Goal: Information Seeking & Learning: Learn about a topic

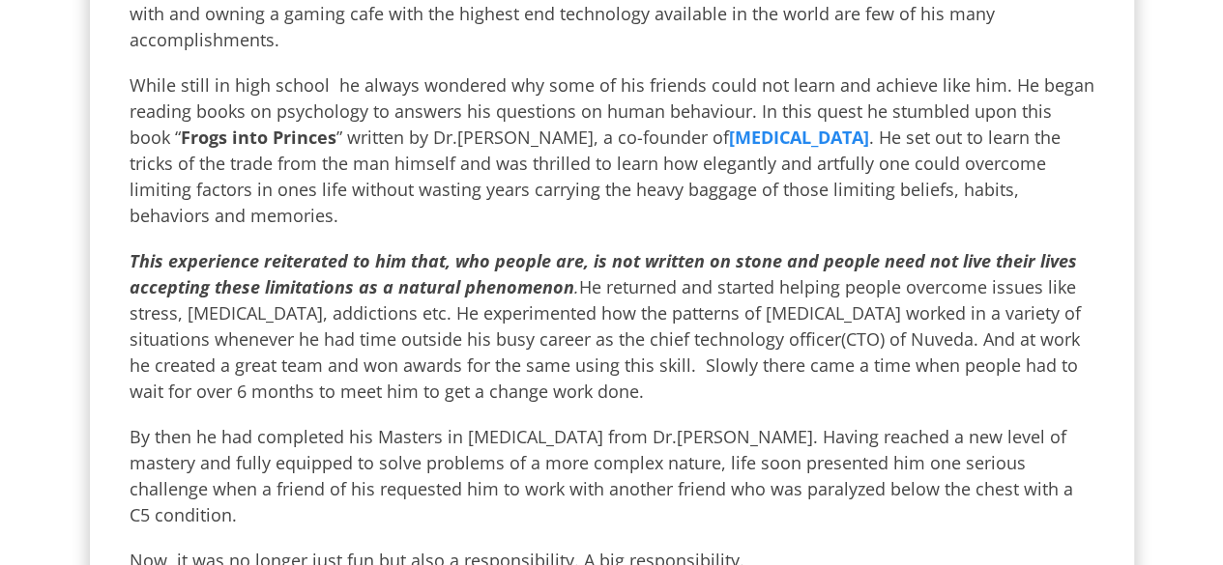
scroll to position [670, 0]
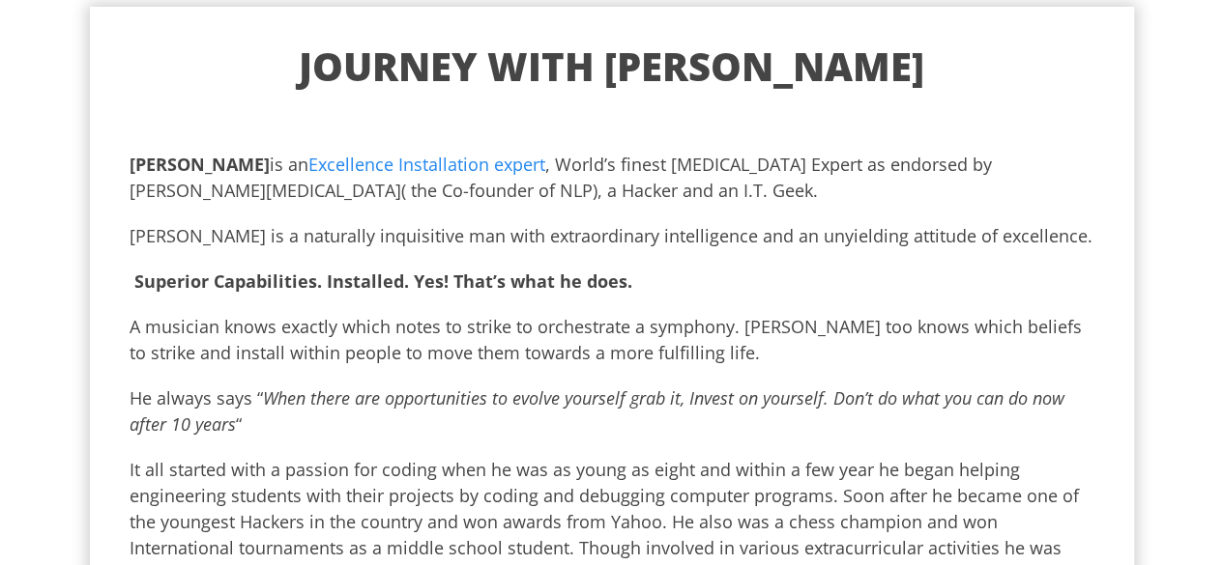
scroll to position [25, 0]
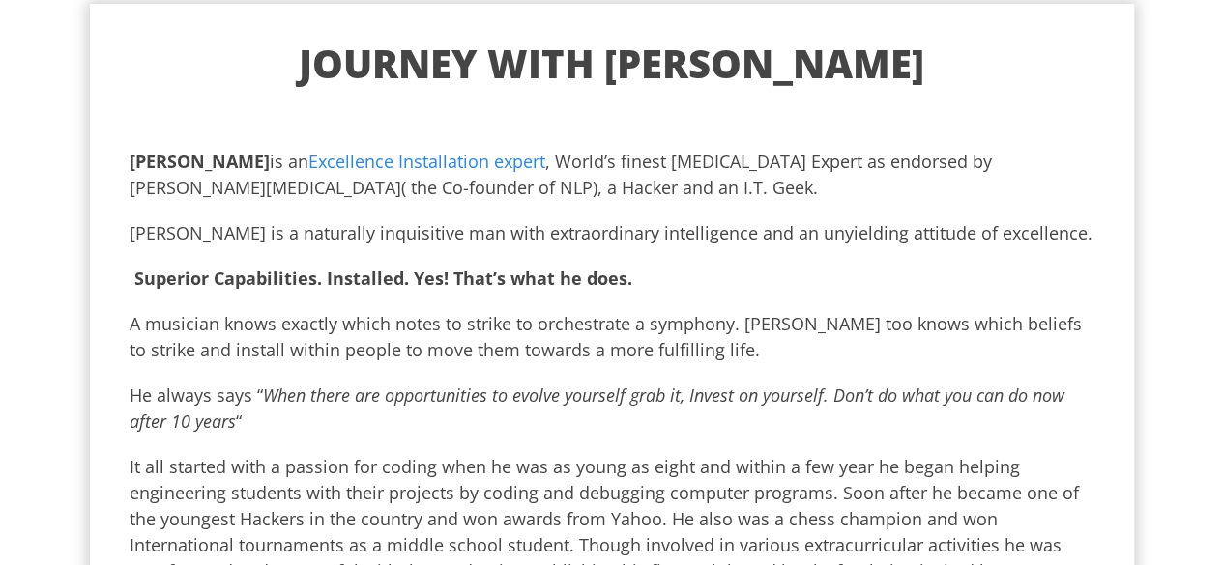
drag, startPoint x: 770, startPoint y: 188, endPoint x: 118, endPoint y: 167, distance: 652.8
copy p "Antano Solar John is an Excellence Installation expert , World’s finest Neuro L…"
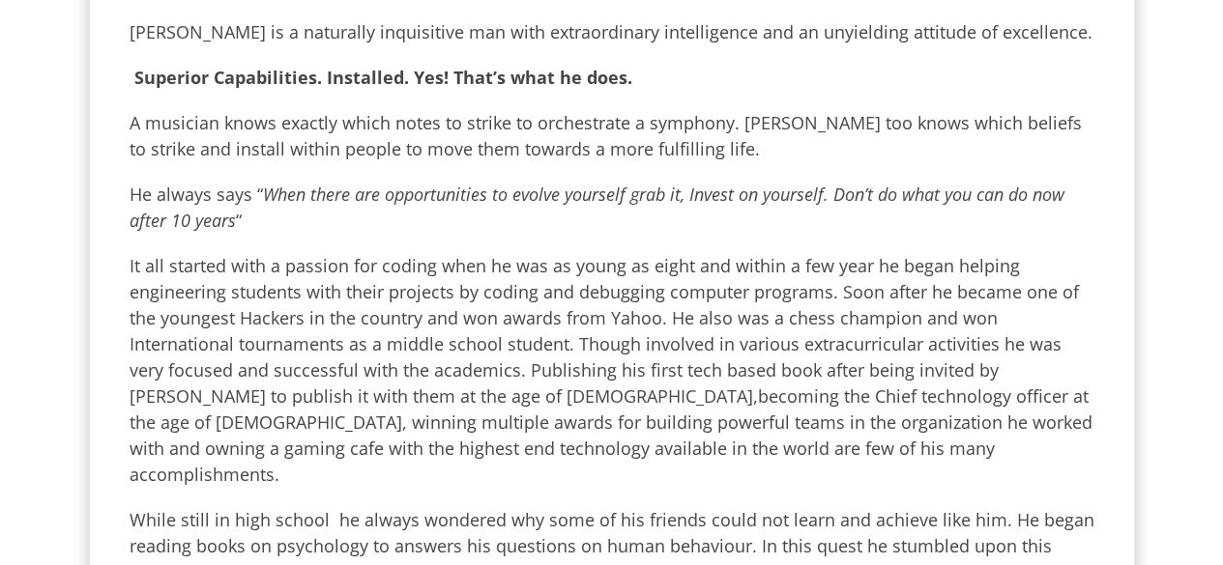
scroll to position [232, 0]
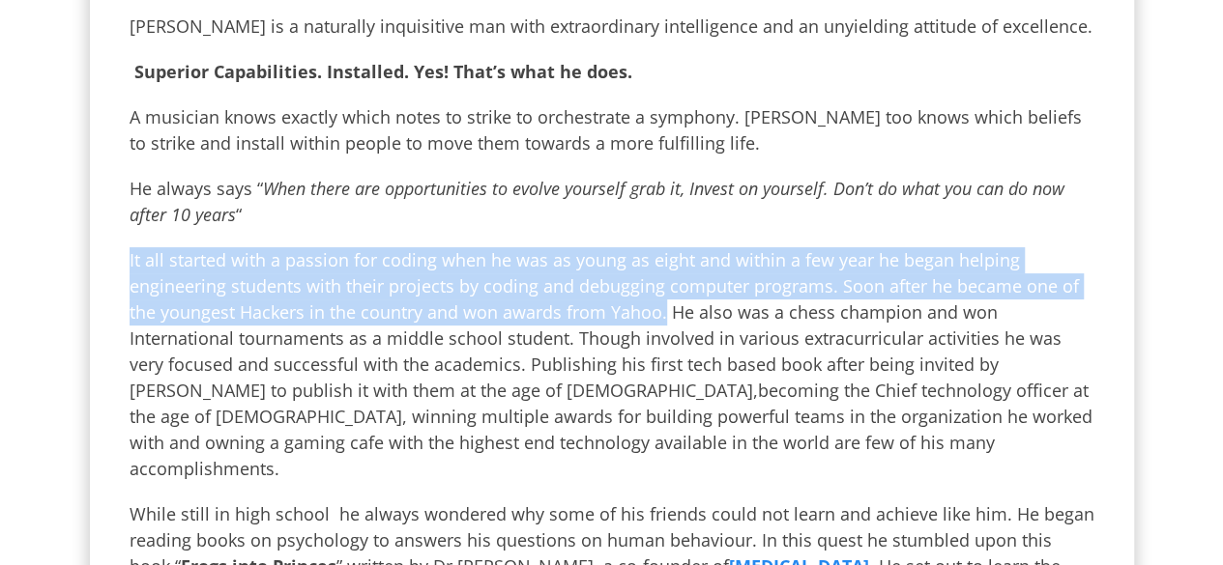
drag, startPoint x: 656, startPoint y: 313, endPoint x: 121, endPoint y: 253, distance: 538.9
click at [130, 253] on p "It all started with a passion for coding when he was as young as eight and with…" at bounding box center [612, 364] width 965 height 235
copy p "It all started with a passion for coding when he was as young as eight and with…"
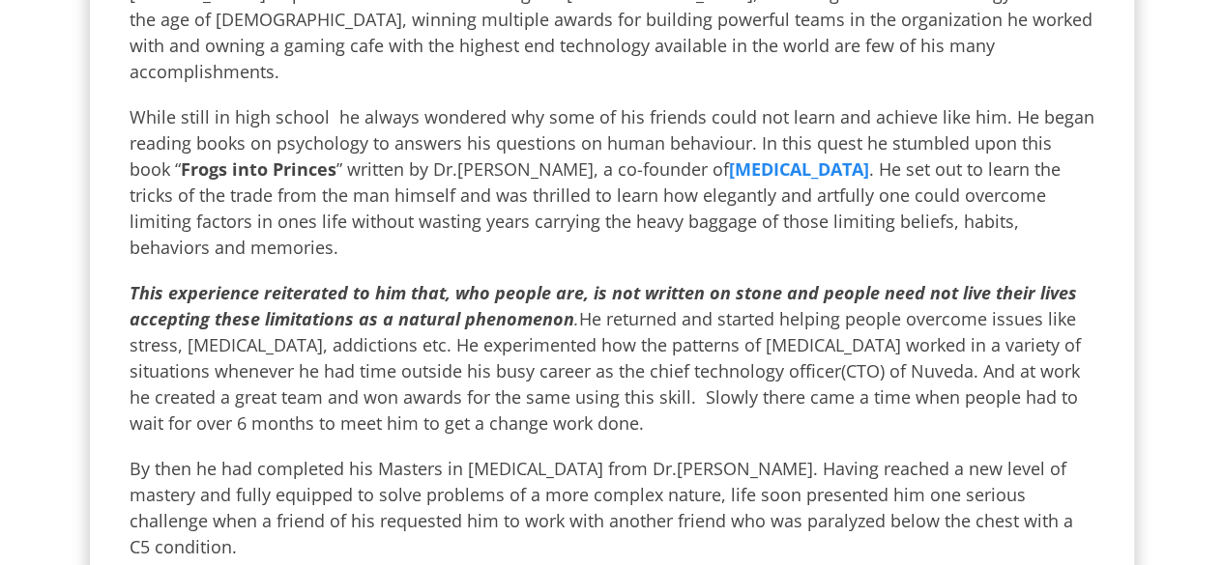
scroll to position [656, 0]
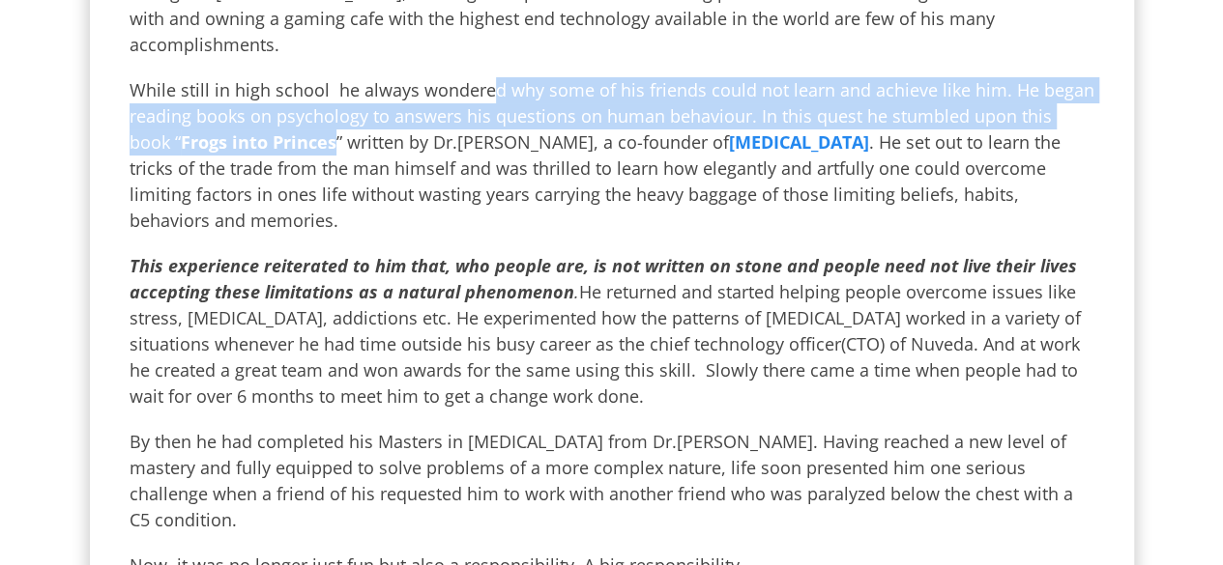
drag, startPoint x: 282, startPoint y: 116, endPoint x: 481, endPoint y: 67, distance: 205.1
click at [481, 77] on p "While still in high school he always wondered why some of his friends could not…" at bounding box center [612, 155] width 965 height 157
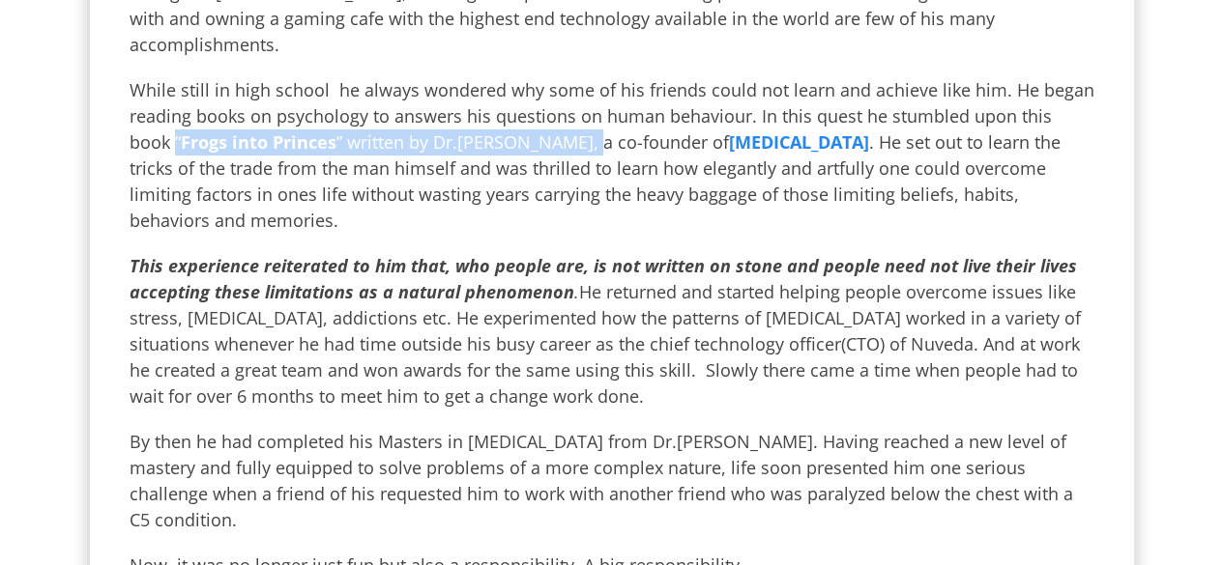
drag, startPoint x: 532, startPoint y: 115, endPoint x: 118, endPoint y: 113, distance: 413.7
click at [118, 113] on div "Journey with Antano Antano Solar John is an Excellence Installation expert , Wo…" at bounding box center [612, 568] width 1044 height 2391
copy p "“ Frogs into Princes ” written by Dr.Richard Bandler"
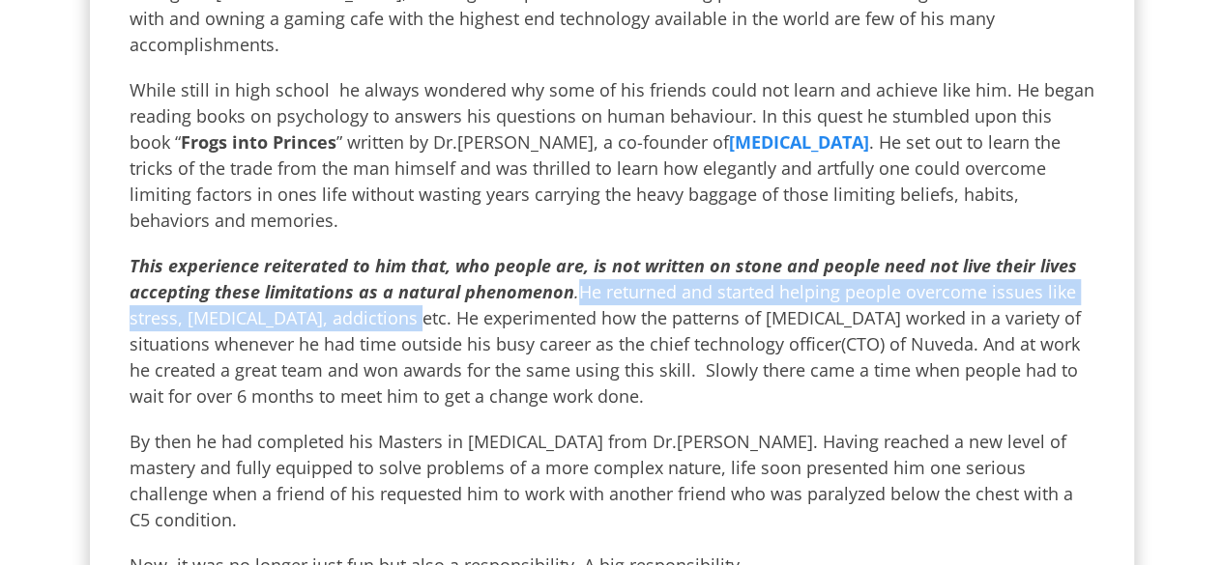
drag, startPoint x: 392, startPoint y: 297, endPoint x: 564, endPoint y: 260, distance: 175.0
click at [564, 260] on p "This experience reiterated to him that, who people are, is not written on stone…" at bounding box center [612, 331] width 965 height 157
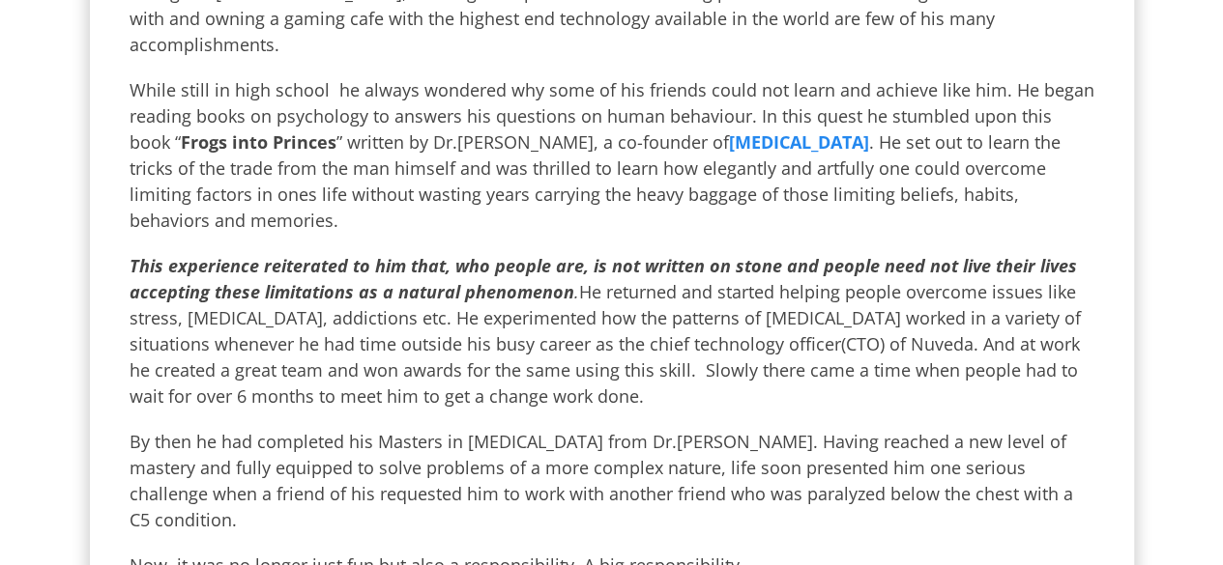
click at [789, 382] on p "This experience reiterated to him that, who people are, is not written on stone…" at bounding box center [612, 331] width 965 height 157
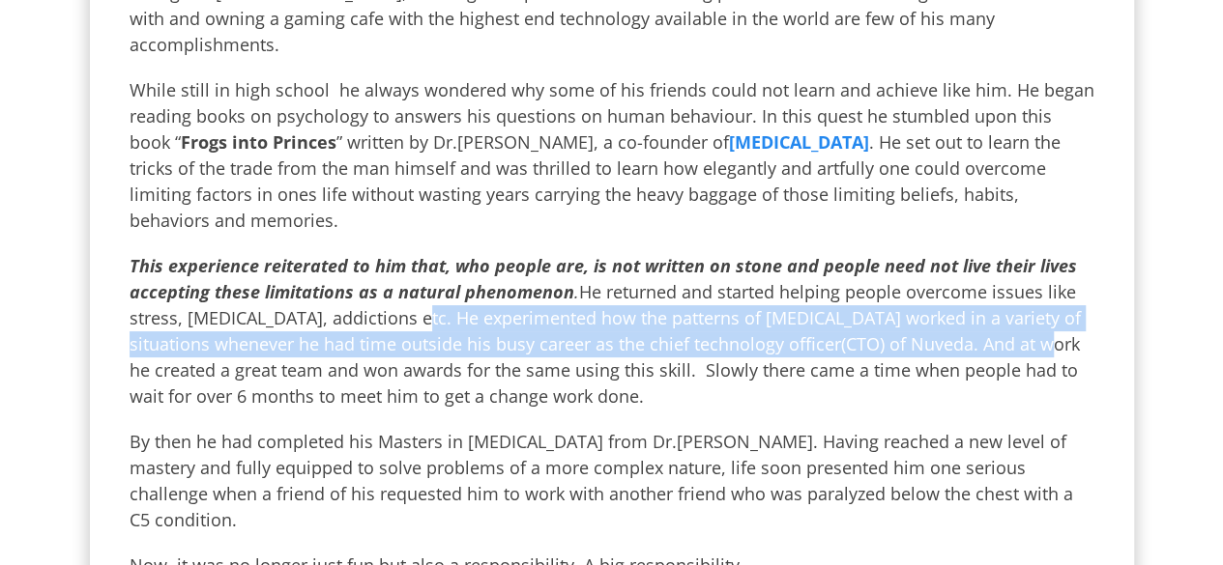
drag, startPoint x: 1036, startPoint y: 321, endPoint x: 403, endPoint y: 299, distance: 633.5
click at [403, 299] on p "This experience reiterated to him that, who people are, is not written on stone…" at bounding box center [612, 331] width 965 height 157
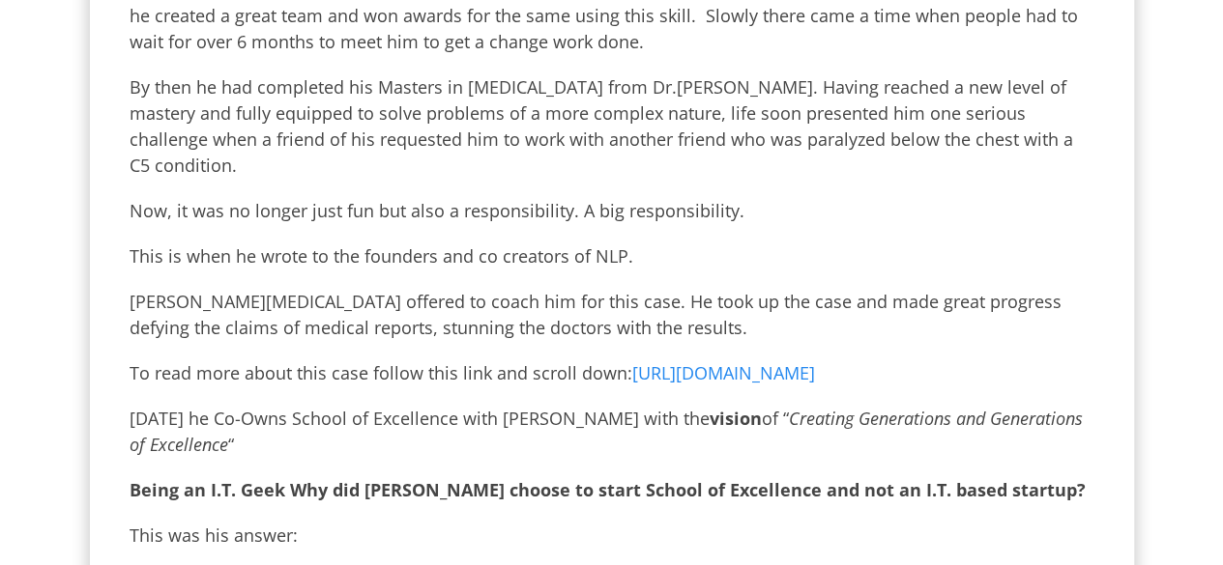
scroll to position [1014, 0]
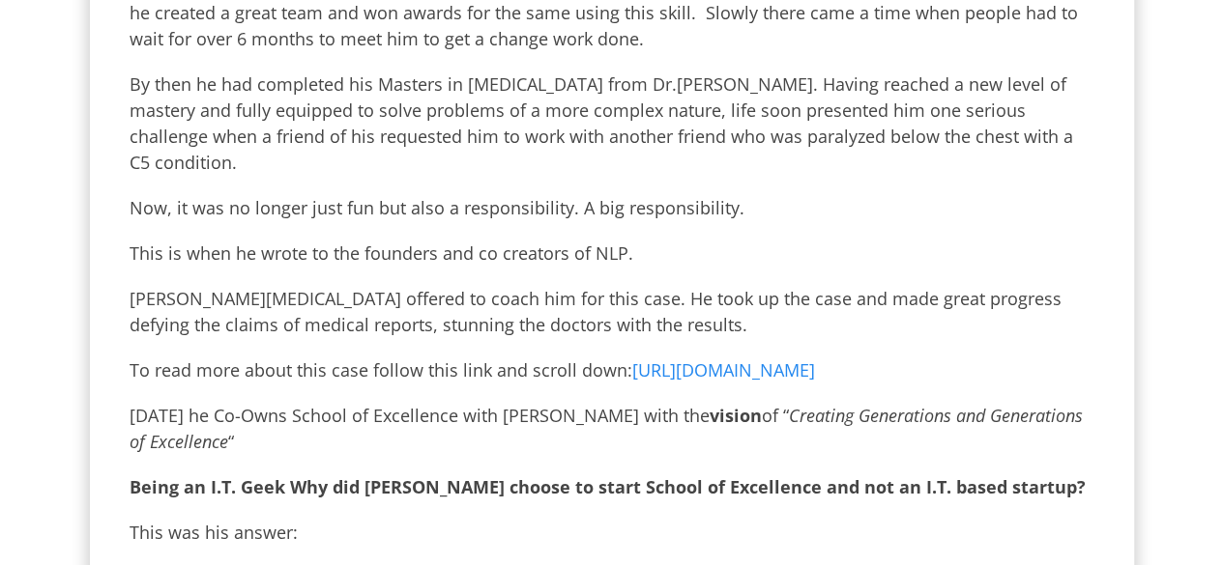
click at [330, 406] on p "Today he Co-Owns School of Excellence with Harini Ramachandran with the vision …" at bounding box center [612, 429] width 965 height 52
click at [318, 416] on p "Today he Co-Owns School of Excellence with Harini Ramachandran with the vision …" at bounding box center [612, 429] width 965 height 52
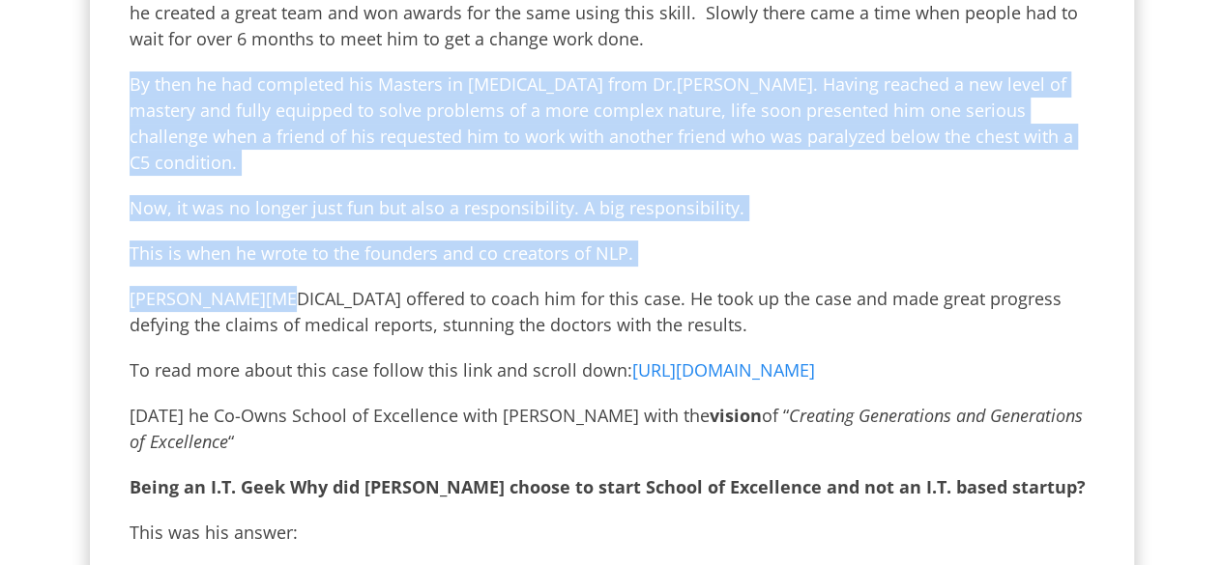
drag, startPoint x: 254, startPoint y: 275, endPoint x: 83, endPoint y: 64, distance: 271.4
click at [90, 64] on div "Journey with Antano Antano Solar John is an Excellence Installation expert , Wo…" at bounding box center [612, 210] width 1044 height 2391
copy div "By then he had completed his Masters in Neuro Linguistic Programming from Dr.Ri…"
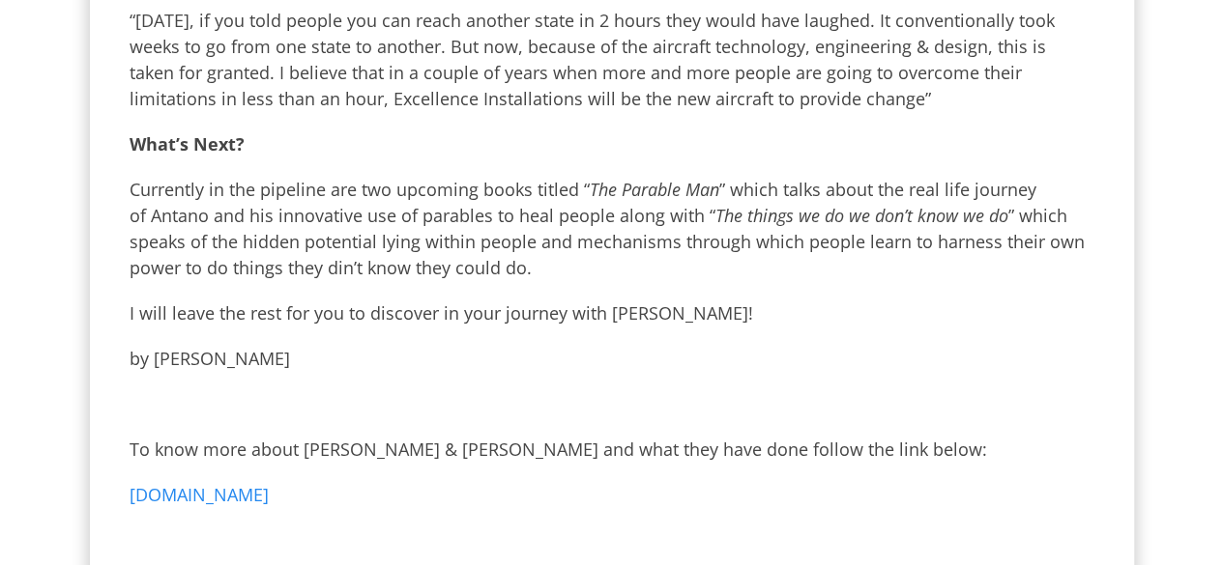
scroll to position [1848, 0]
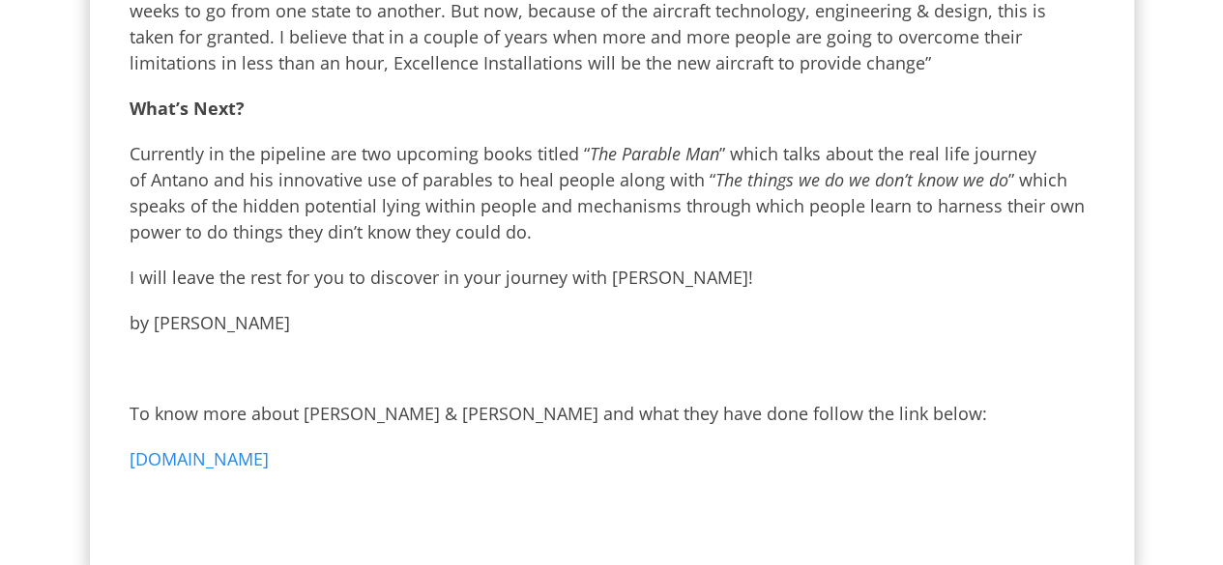
click at [238, 448] on link "www.antanoharini.com" at bounding box center [199, 459] width 139 height 23
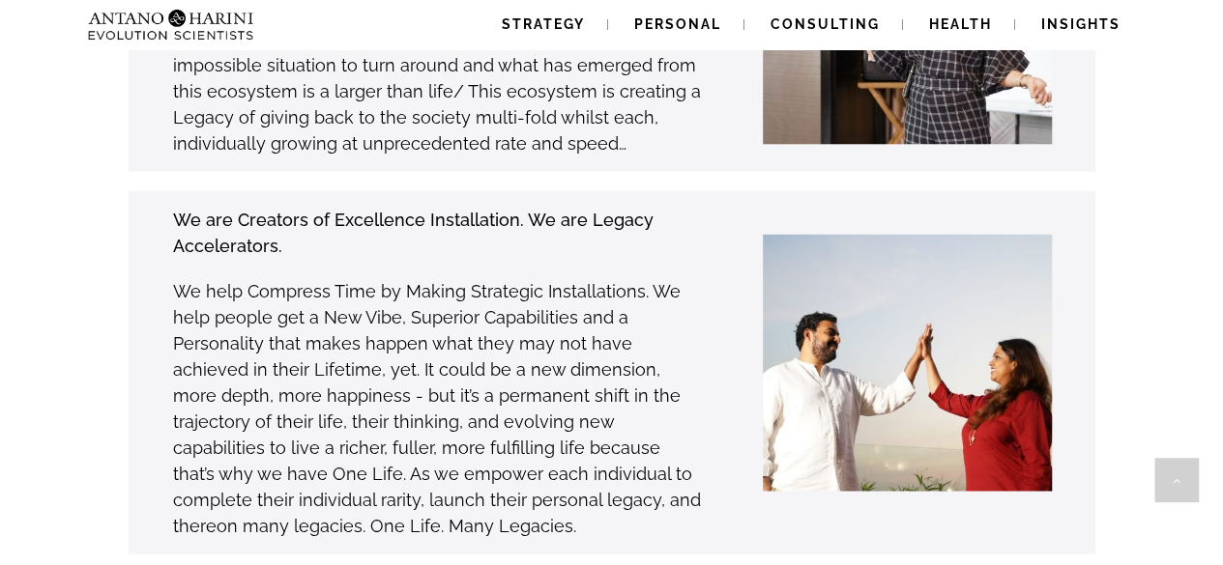
scroll to position [5647, 0]
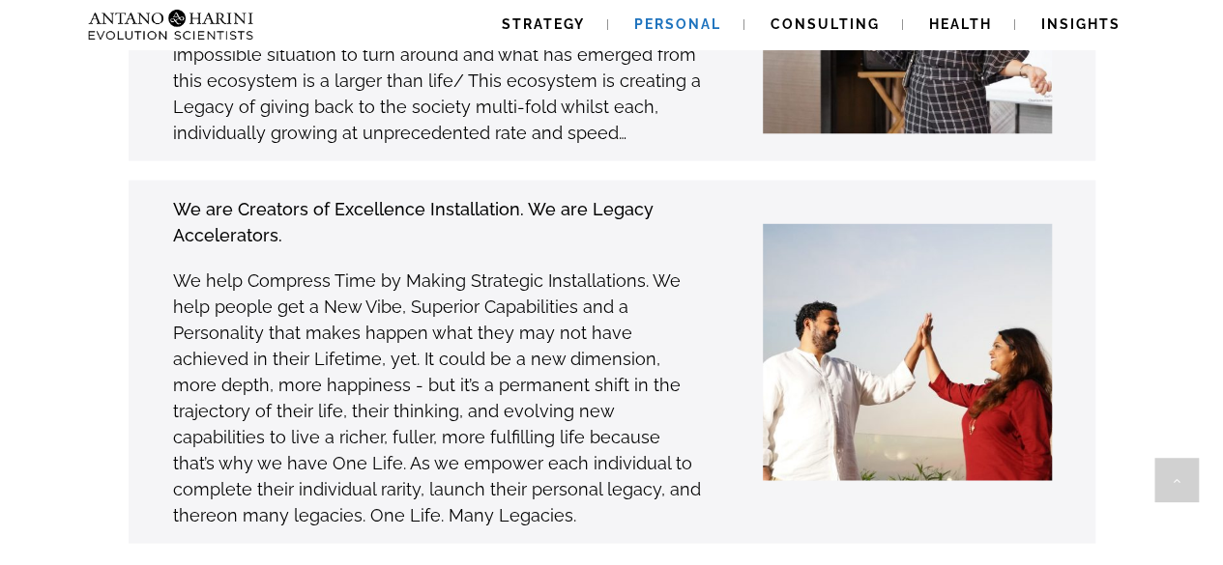
click at [707, 22] on span "Personal" at bounding box center [677, 23] width 87 height 15
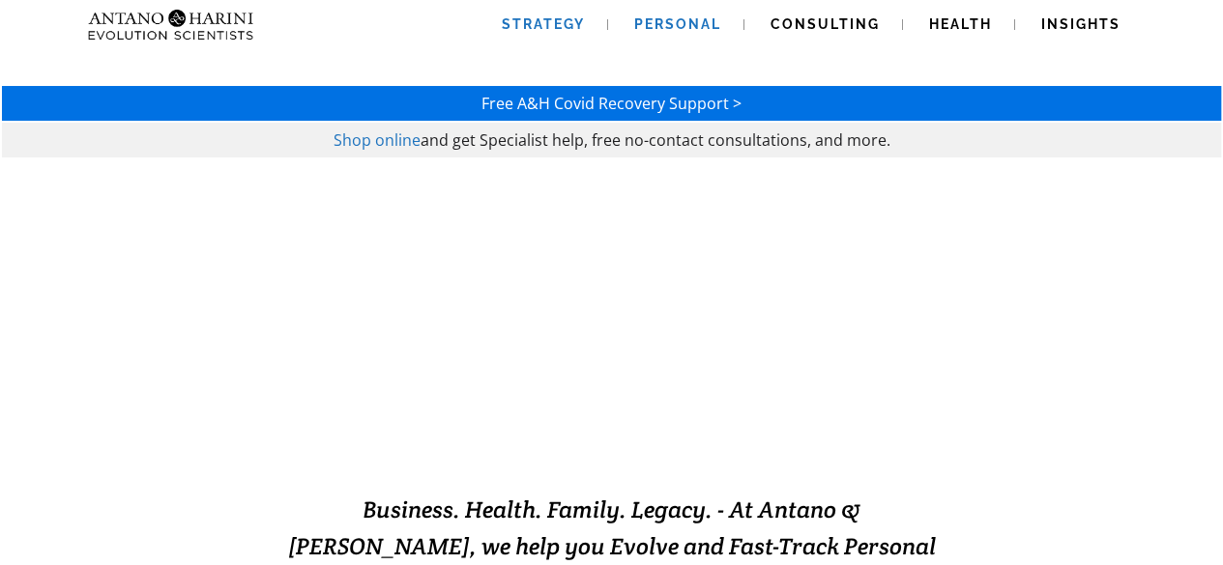
click at [562, 22] on span "Strategy" at bounding box center [543, 23] width 83 height 15
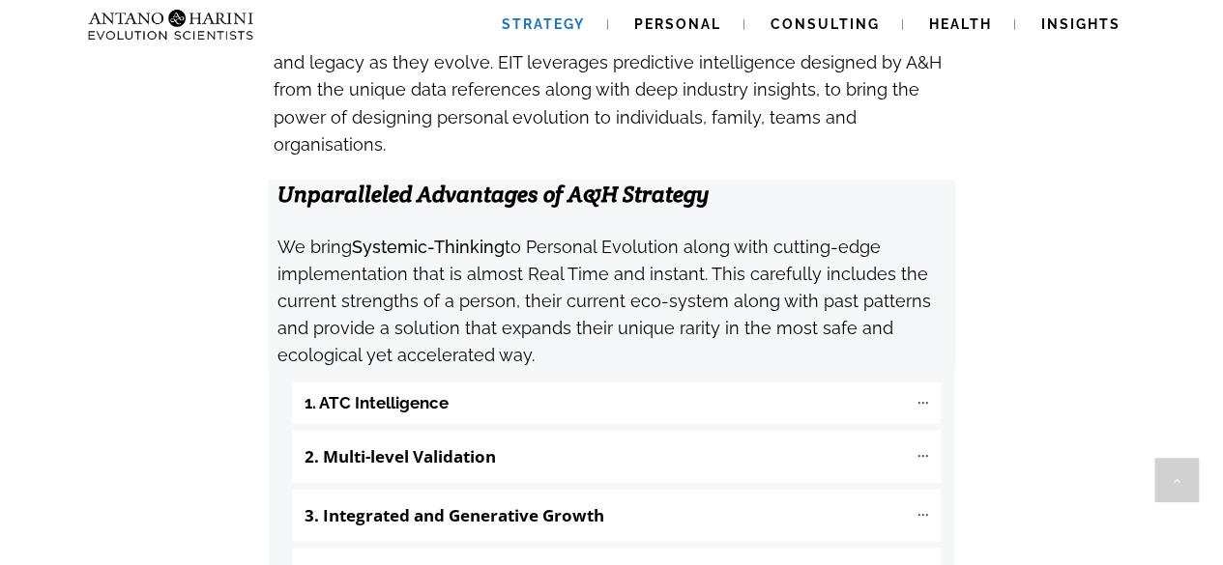
scroll to position [1984, 0]
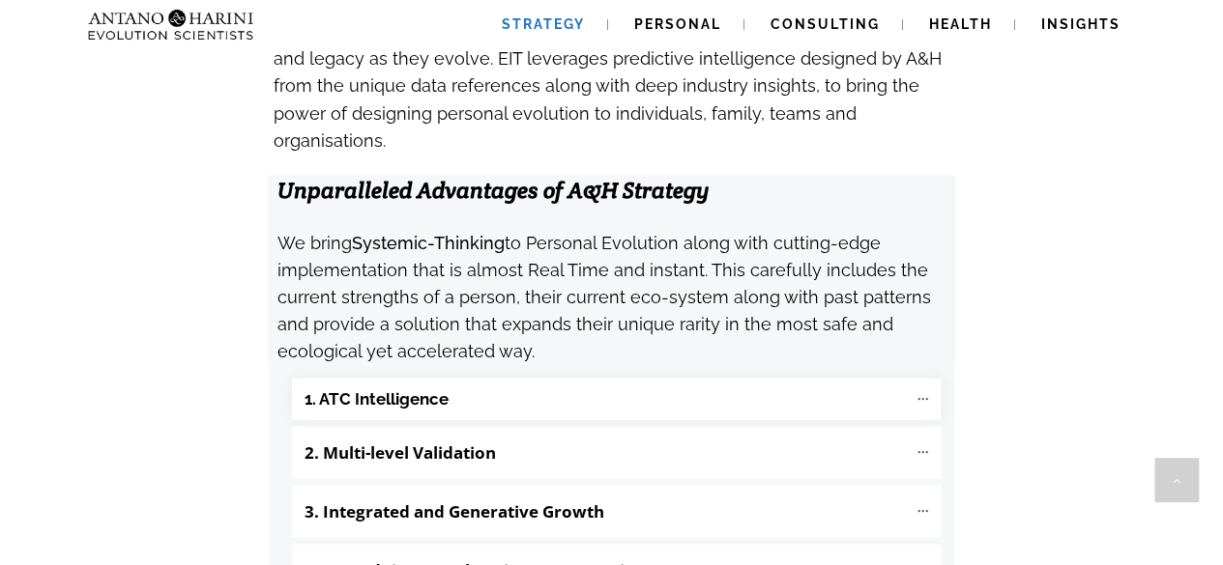
click at [711, 379] on "1. ATC Intelligence" at bounding box center [616, 400] width 649 height 42
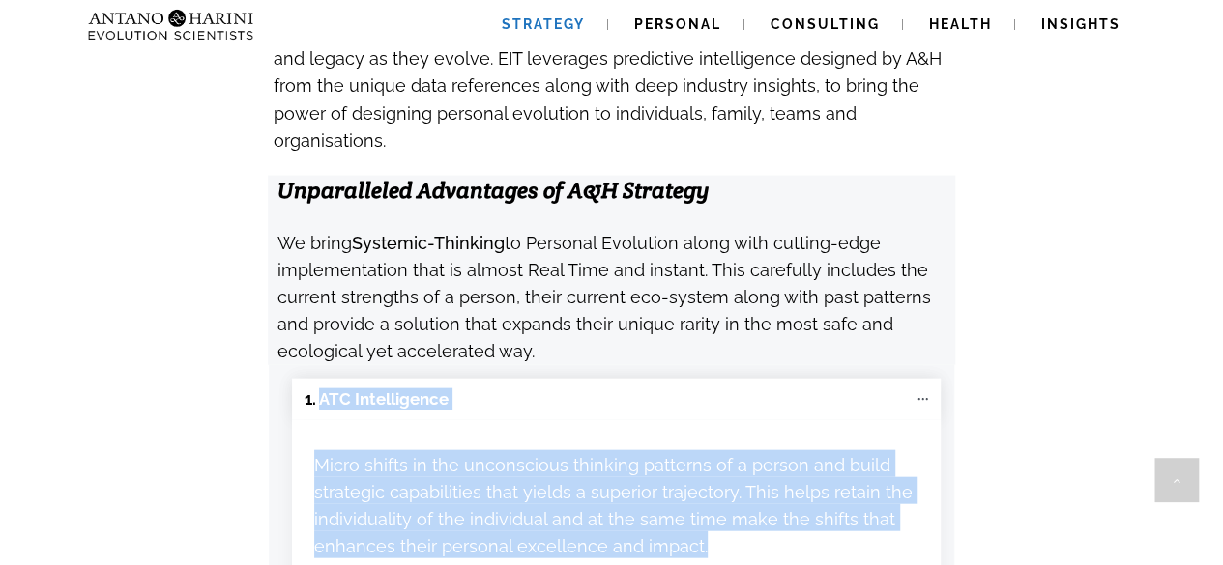
drag, startPoint x: 708, startPoint y: 440, endPoint x: 323, endPoint y: 297, distance: 410.5
click at [323, 379] on div "1. ATC Intelligence Micro shifts in the unconscious thinking patterns of a pers…" at bounding box center [616, 484] width 649 height 211
copy div "ATC Intelligence Micro shifts in the unconscious thinking patterns of a person …"
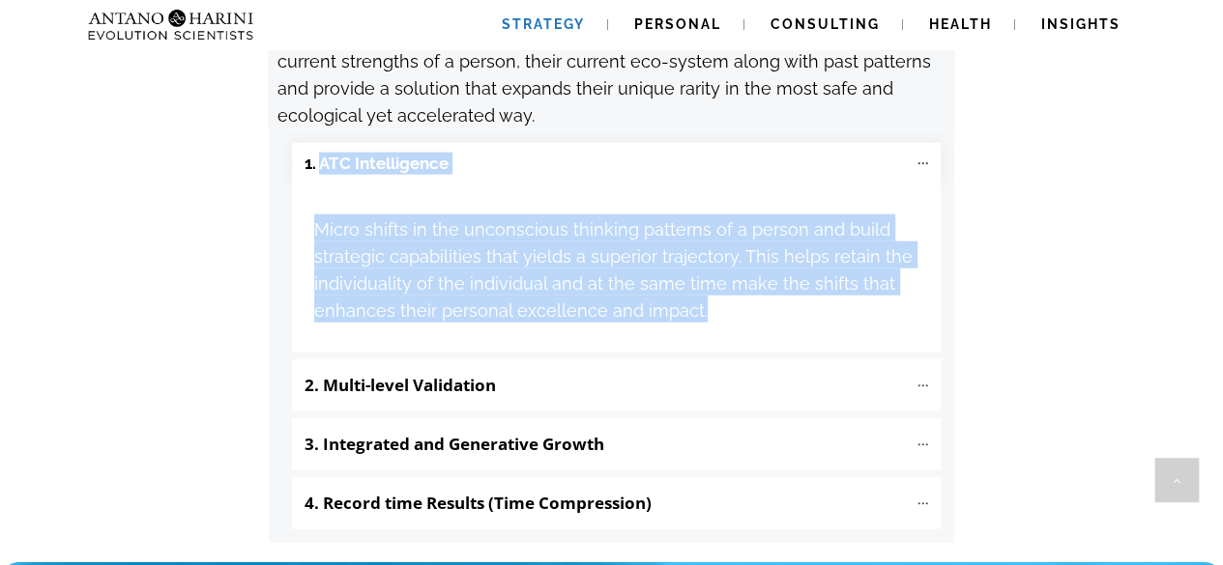
scroll to position [2215, 0]
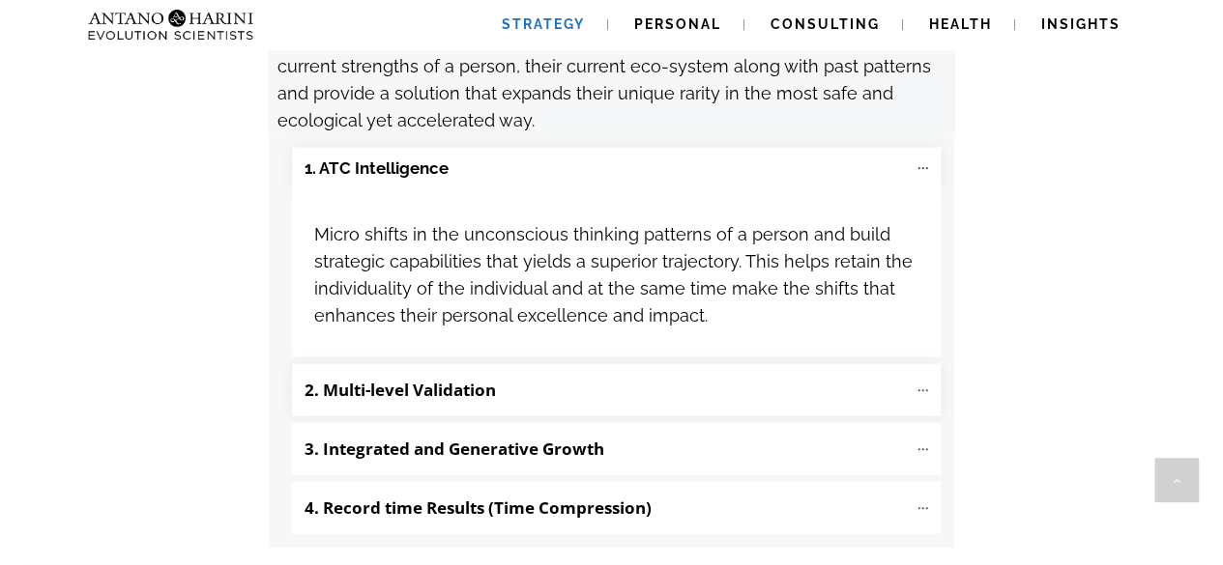
click at [506, 374] on p "2. Multi-level Validation" at bounding box center [605, 390] width 602 height 33
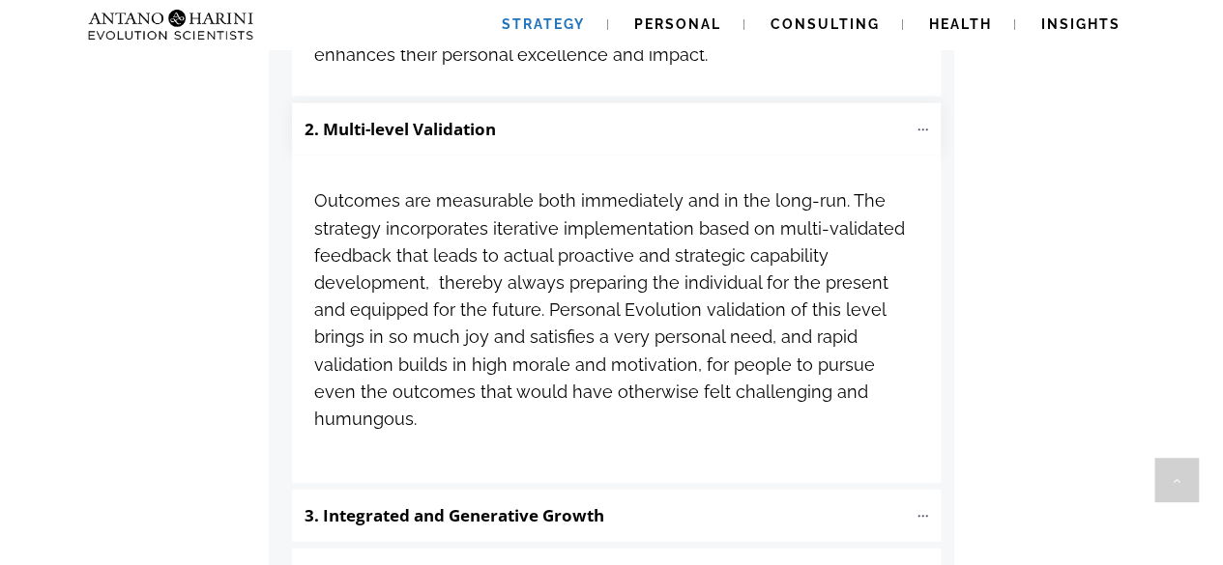
scroll to position [2480, 0]
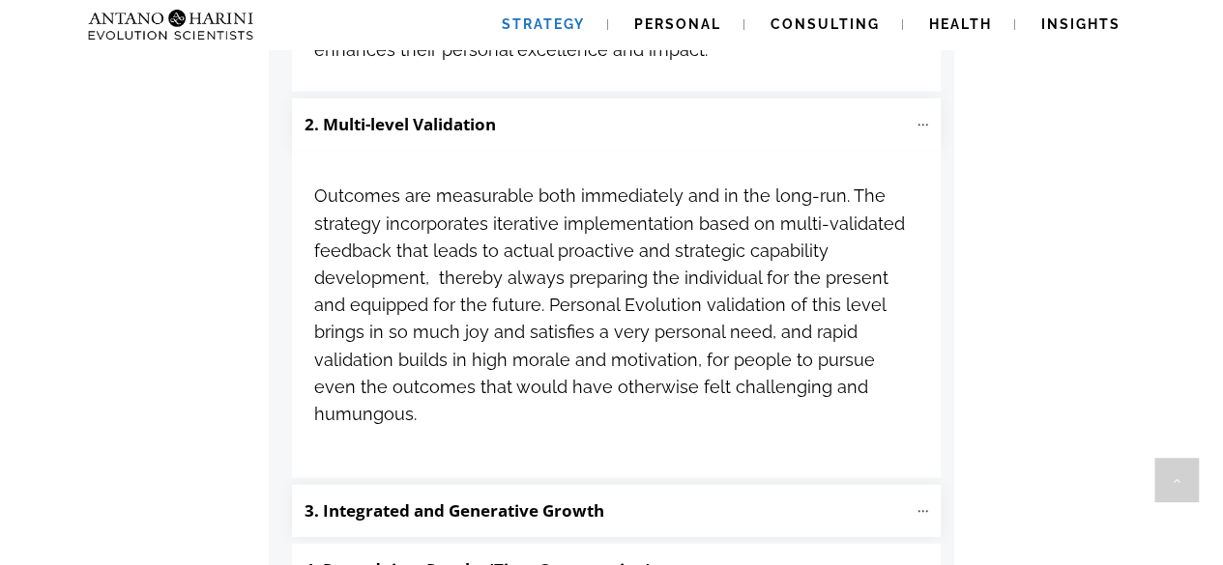
click at [674, 495] on p "3. Integrated and Generative Growth" at bounding box center [605, 511] width 602 height 33
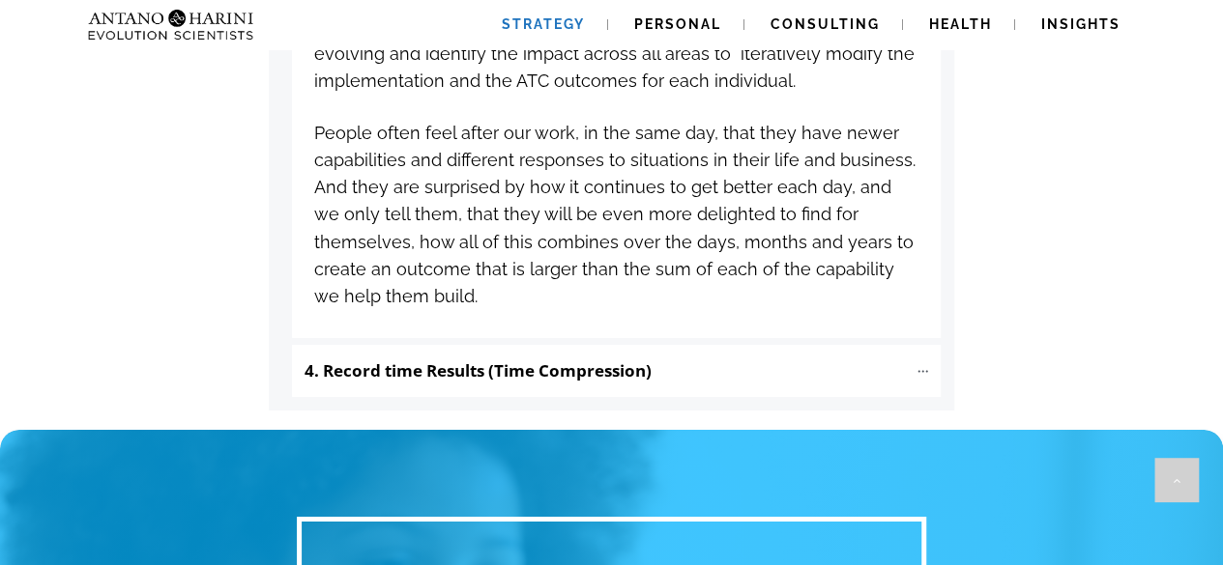
scroll to position [3151, 0]
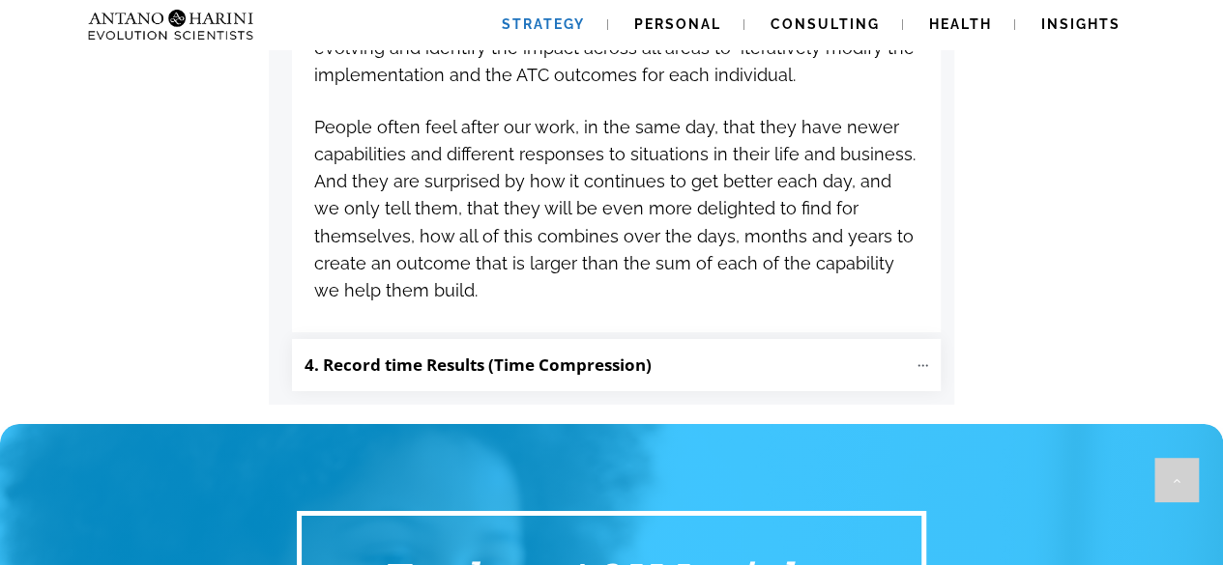
click at [652, 354] on b "4. Record time Results (Time Compression)" at bounding box center [477, 365] width 347 height 22
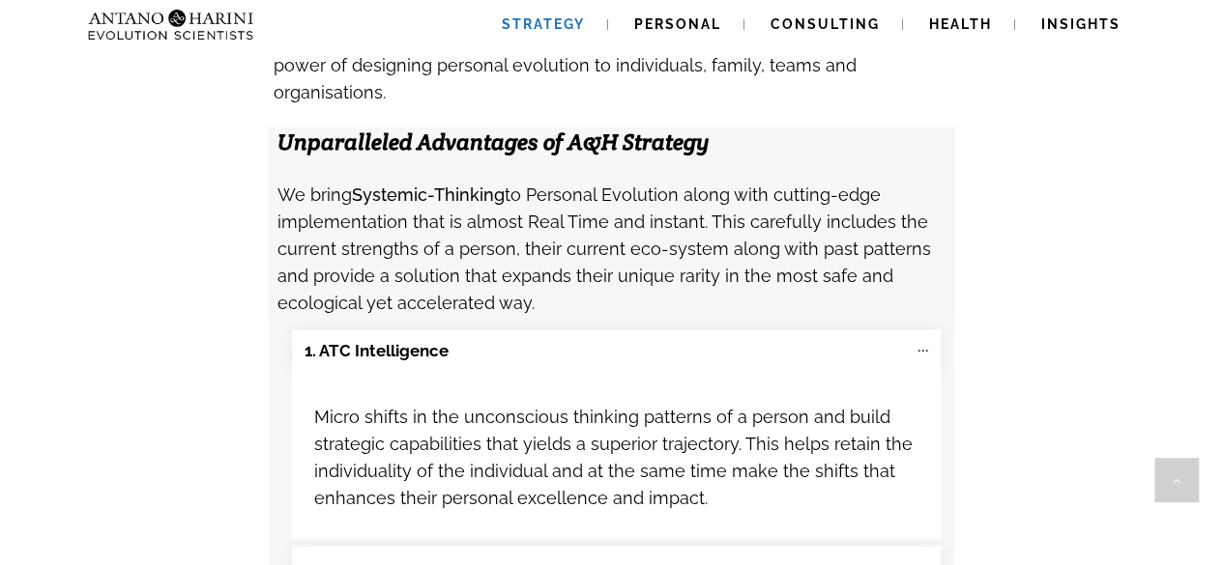
scroll to position [2049, 0]
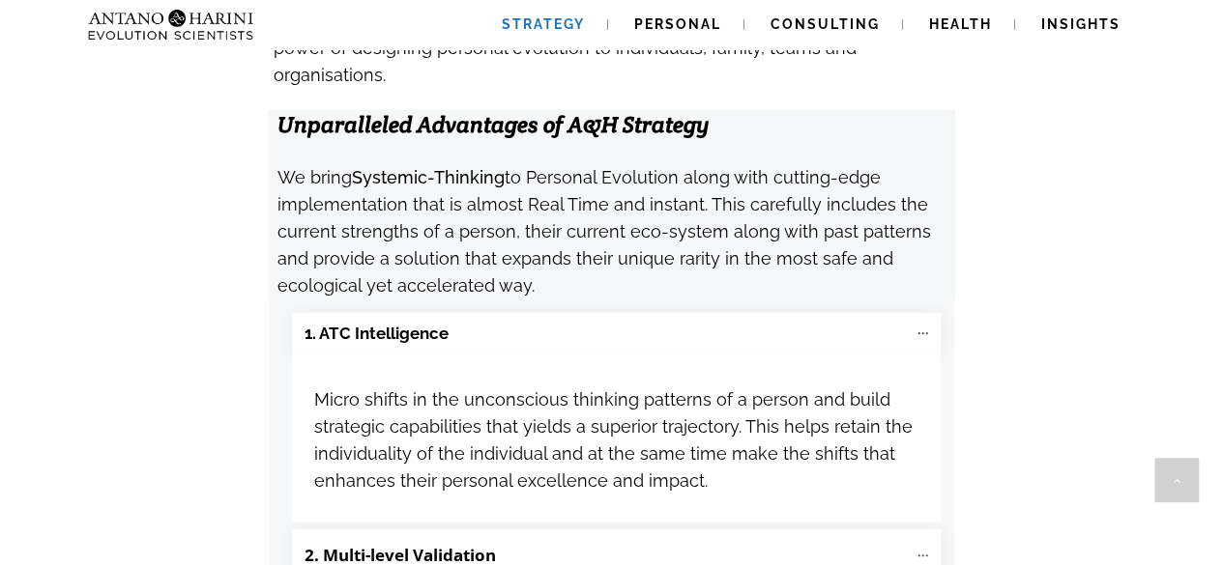
drag, startPoint x: 456, startPoint y: 218, endPoint x: 285, endPoint y: 231, distance: 171.6
copy b "1. ATC Intelligence"
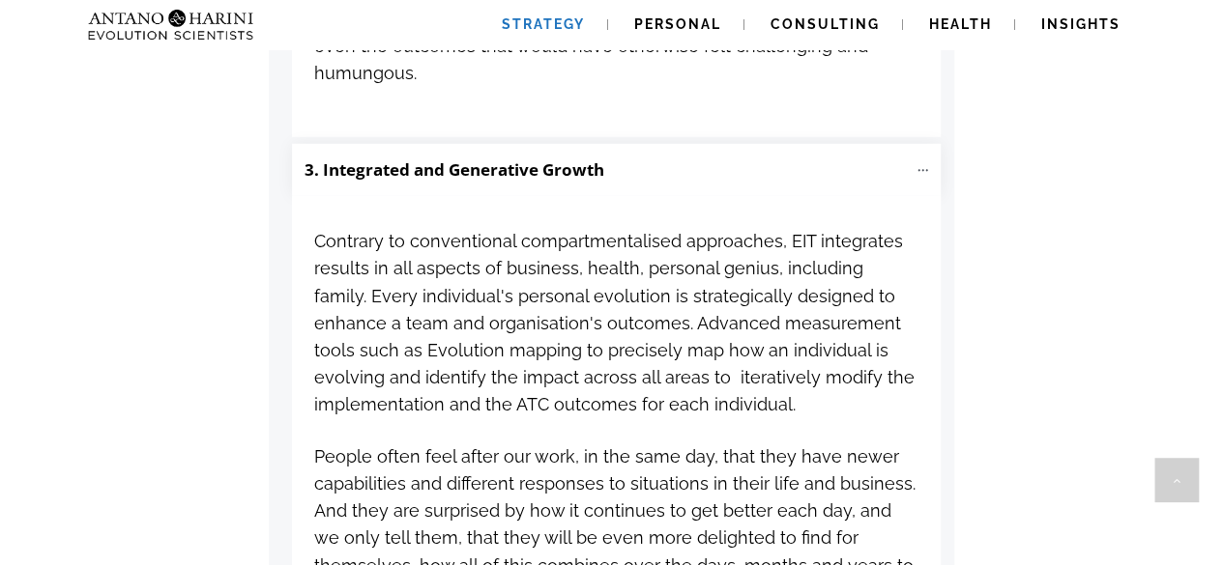
scroll to position [2833, 0]
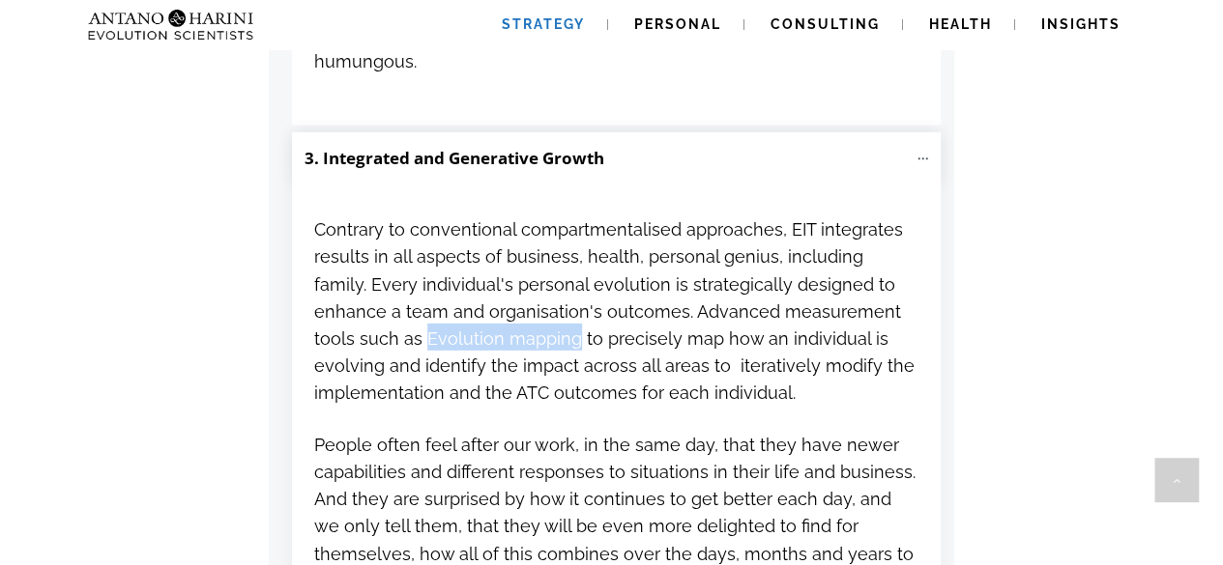
drag, startPoint x: 466, startPoint y: 211, endPoint x: 314, endPoint y: 210, distance: 151.8
click at [314, 219] on span "Contrary to conventional compartmentalised approaches, EIT integrates results i…" at bounding box center [614, 311] width 600 height 184
copy span "Evolution mapping"
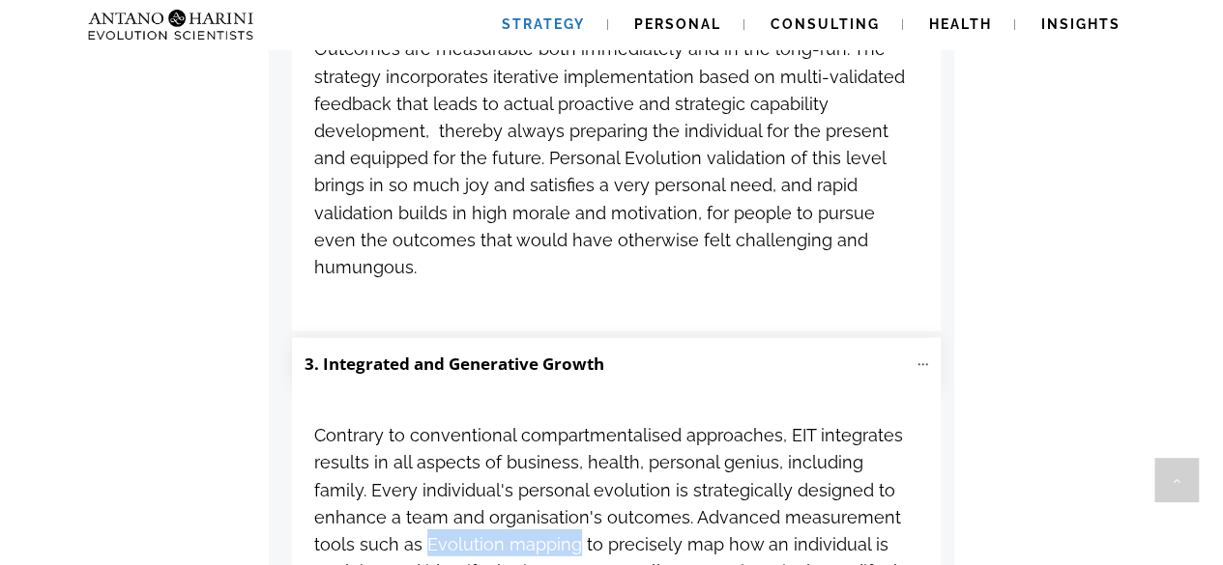
scroll to position [2633, 0]
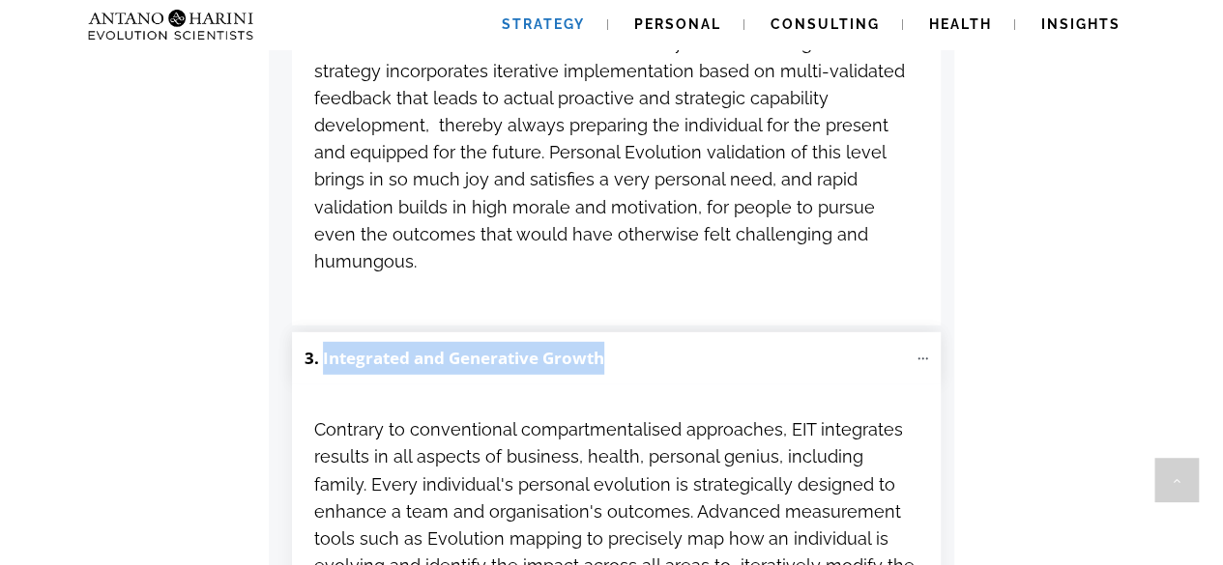
drag, startPoint x: 634, startPoint y: 221, endPoint x: 325, endPoint y: 229, distance: 309.4
click at [325, 342] on p "3. Integrated and Generative Growth" at bounding box center [605, 358] width 602 height 33
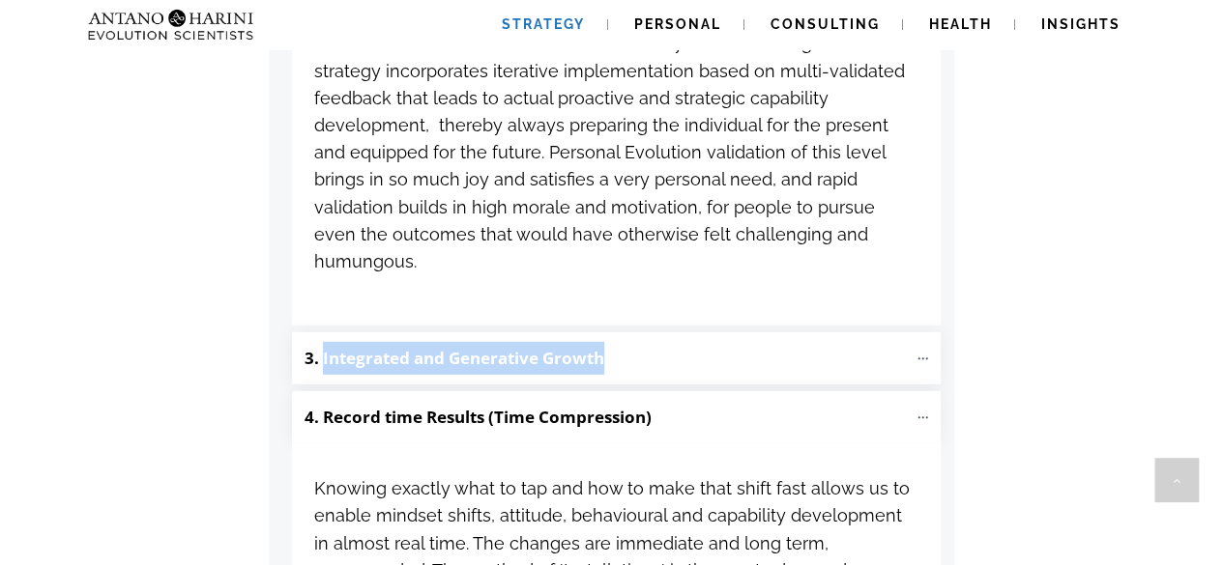
copy b "Integrated and Generative Growth"
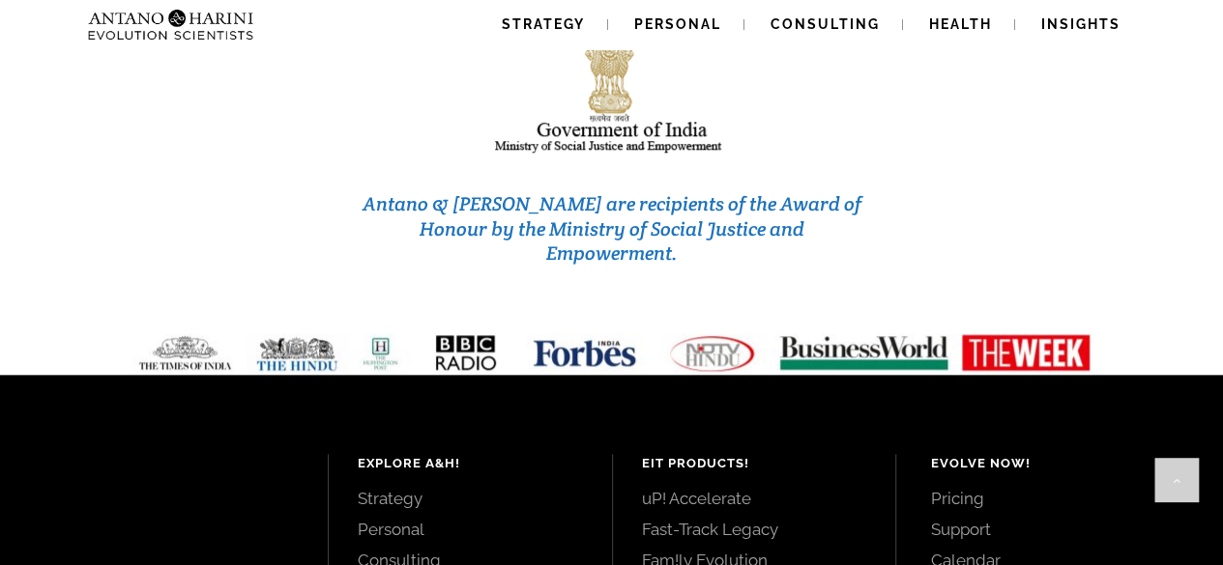
scroll to position [8263, 0]
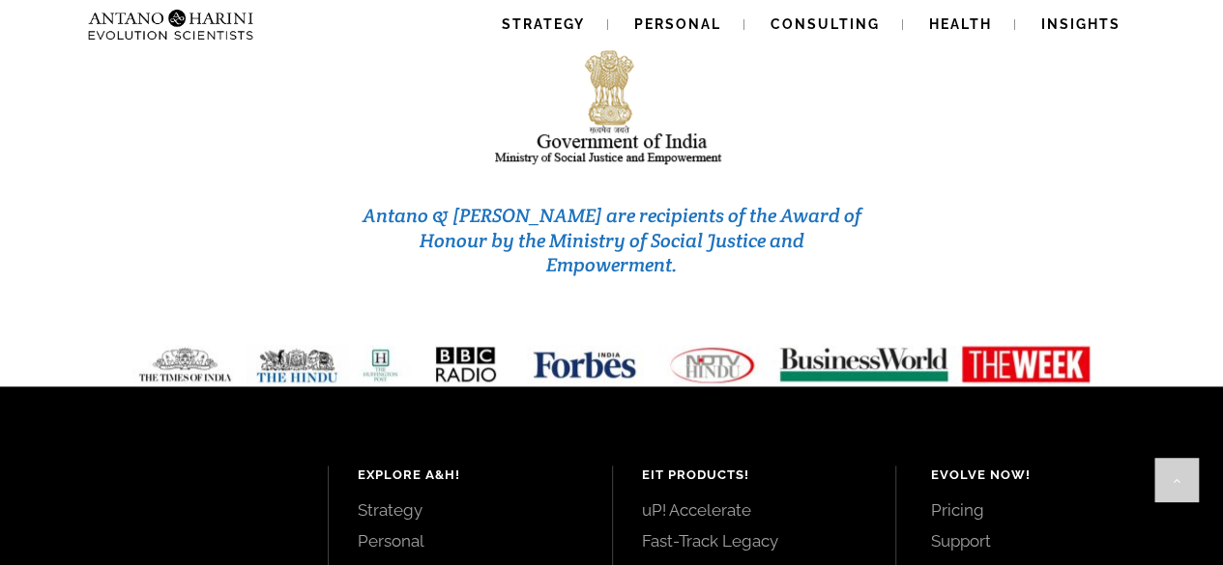
click at [972, 562] on link "Calendar" at bounding box center [1054, 572] width 249 height 21
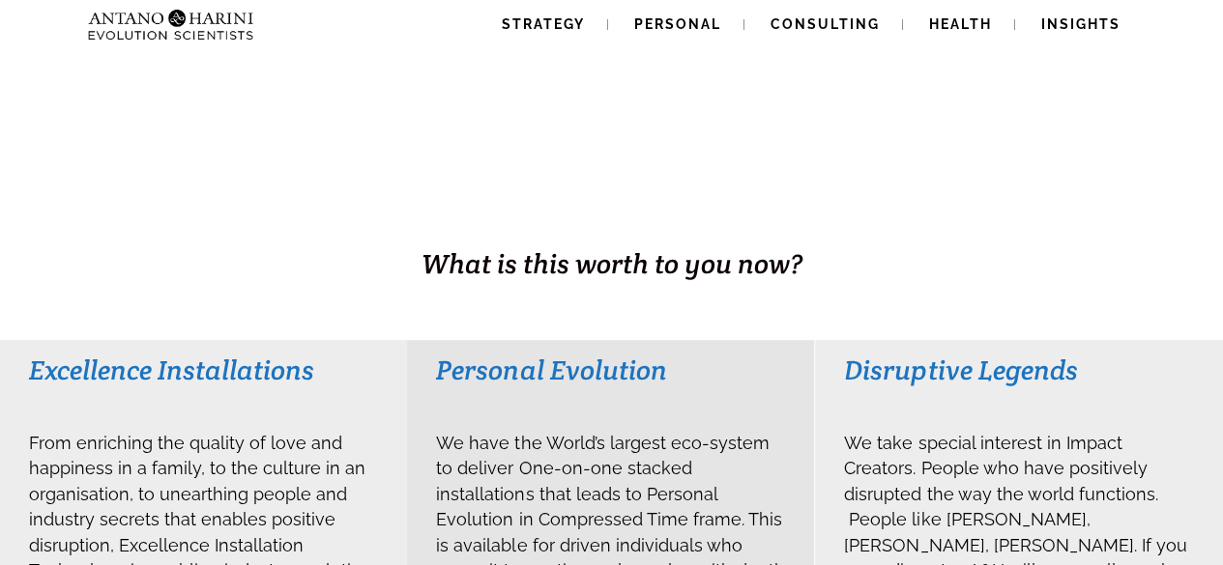
scroll to position [273, 0]
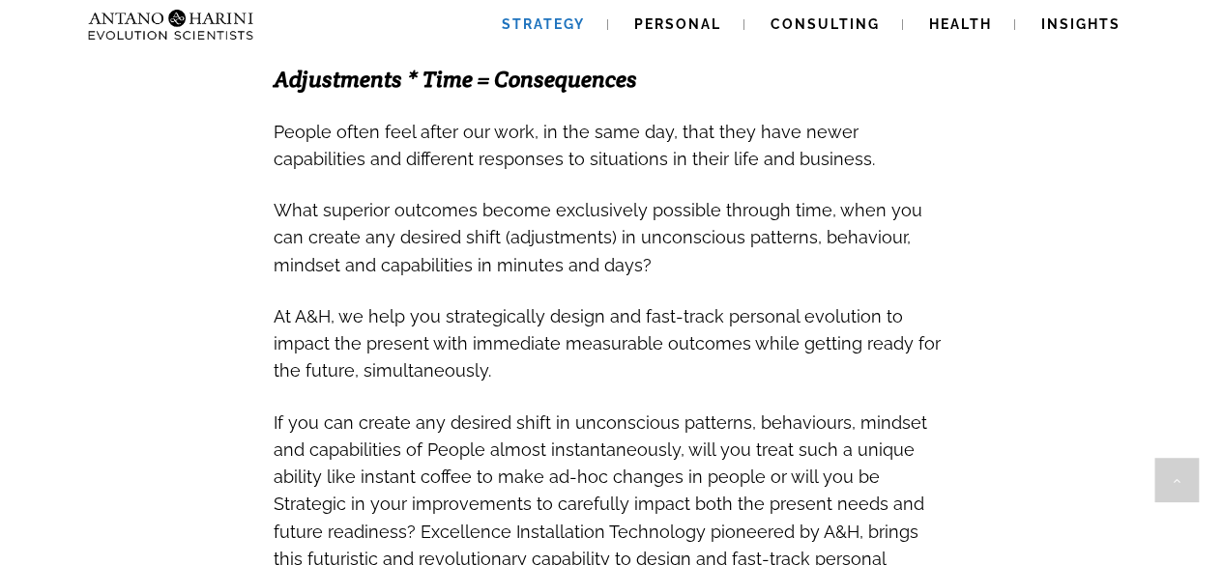
scroll to position [593, 0]
